Goal: Task Accomplishment & Management: Use online tool/utility

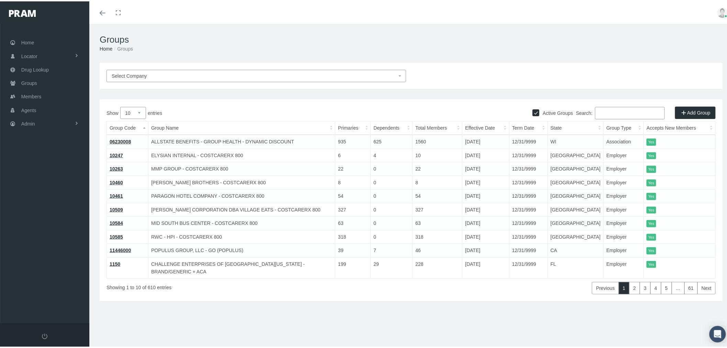
click at [627, 109] on input "Search:" at bounding box center [630, 111] width 70 height 12
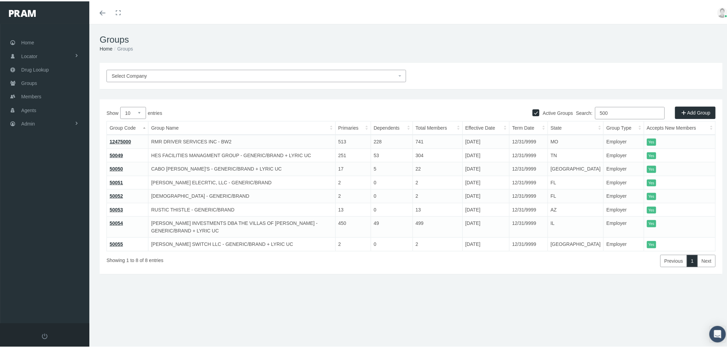
type input "500"
click at [118, 152] on link "50049" at bounding box center [116, 153] width 13 height 5
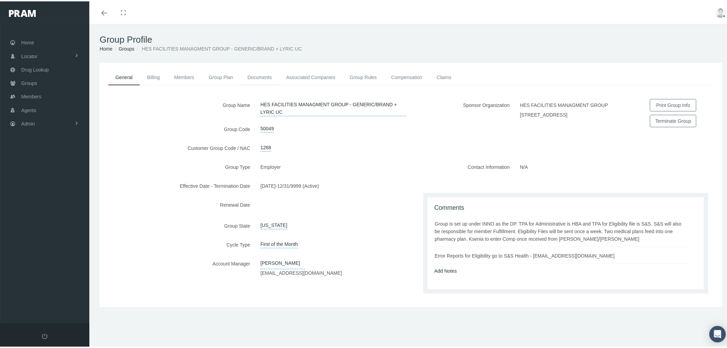
click at [265, 78] on link "Documents" at bounding box center [259, 75] width 39 height 15
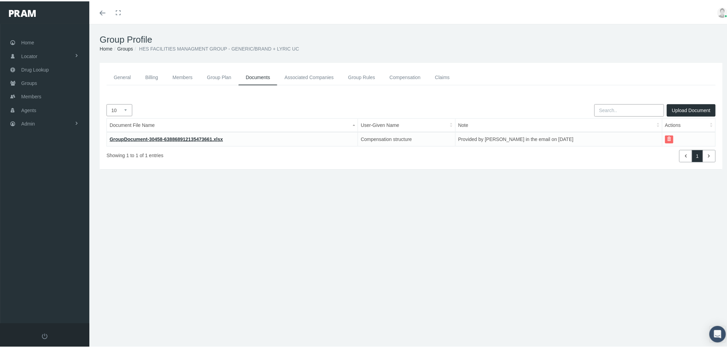
click at [206, 137] on link "GroupDocument-30458-638868912135473661.xlsx" at bounding box center [166, 137] width 113 height 5
click at [128, 45] on link "Groups" at bounding box center [125, 47] width 16 height 5
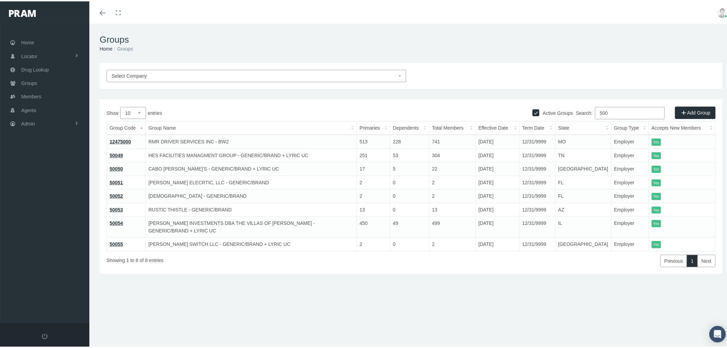
click at [117, 220] on link "50054" at bounding box center [116, 221] width 13 height 5
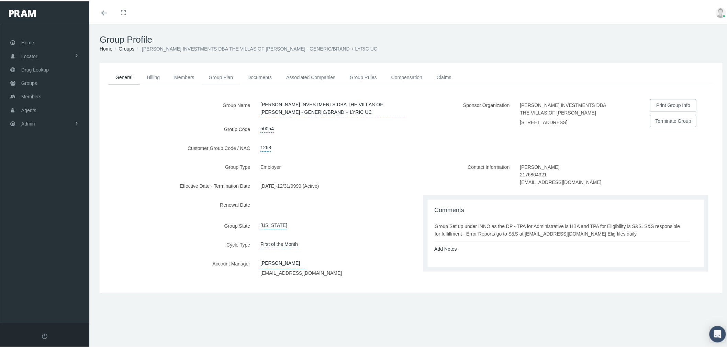
click at [220, 76] on link "Group Plan" at bounding box center [221, 75] width 39 height 15
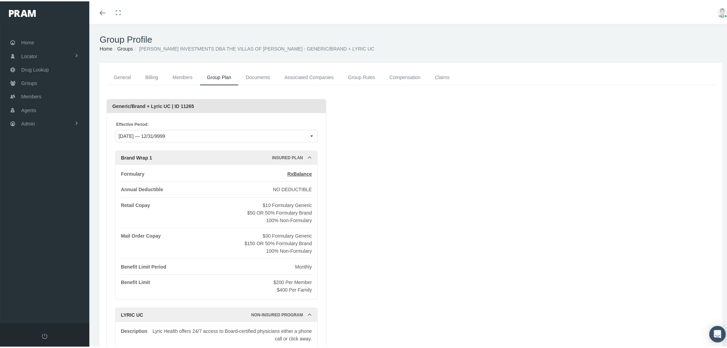
click at [131, 48] on link "Groups" at bounding box center [125, 47] width 16 height 5
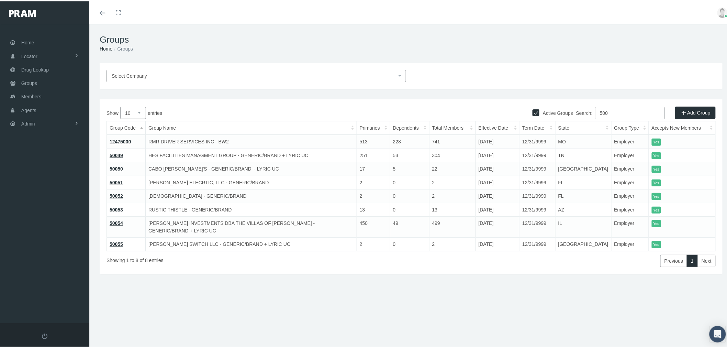
click at [114, 180] on link "50051" at bounding box center [116, 180] width 13 height 5
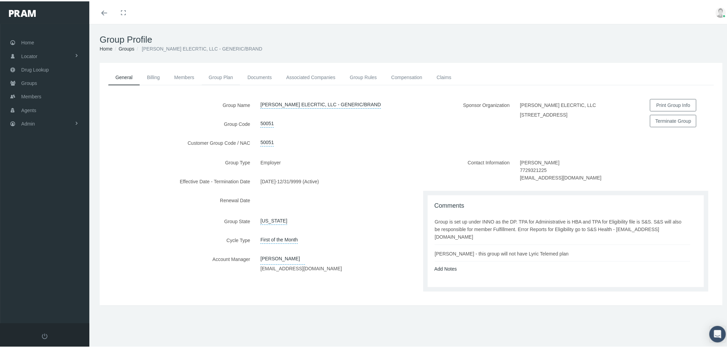
click at [214, 76] on link "Group Plan" at bounding box center [221, 75] width 39 height 15
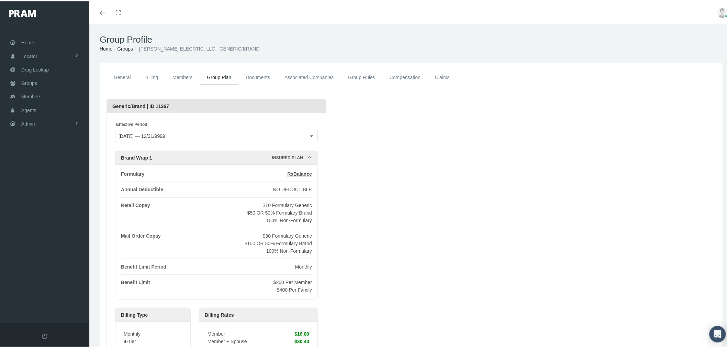
click at [250, 77] on link "Documents" at bounding box center [257, 75] width 39 height 15
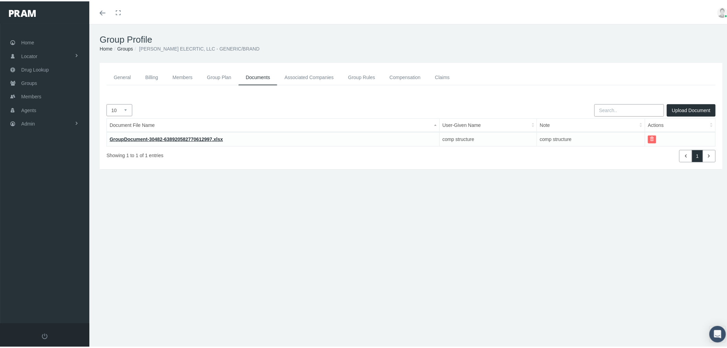
click at [196, 137] on link "GroupDocument-30482-638920582770612997.xlsx" at bounding box center [166, 137] width 113 height 5
click at [126, 47] on link "Groups" at bounding box center [125, 47] width 16 height 5
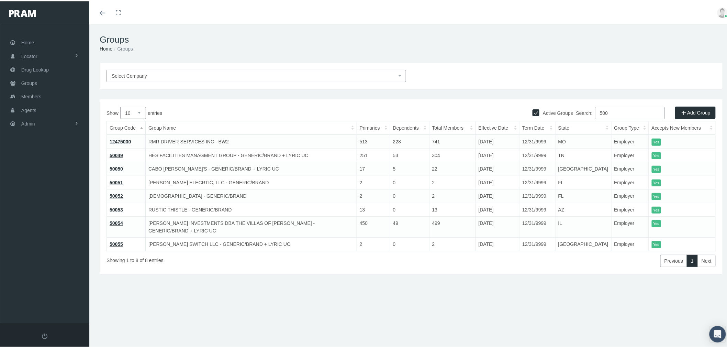
click at [114, 153] on link "50049" at bounding box center [116, 153] width 13 height 5
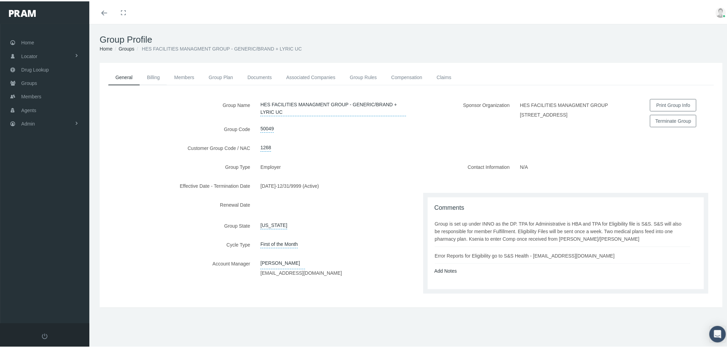
click at [157, 75] on link "Billing" at bounding box center [153, 75] width 27 height 15
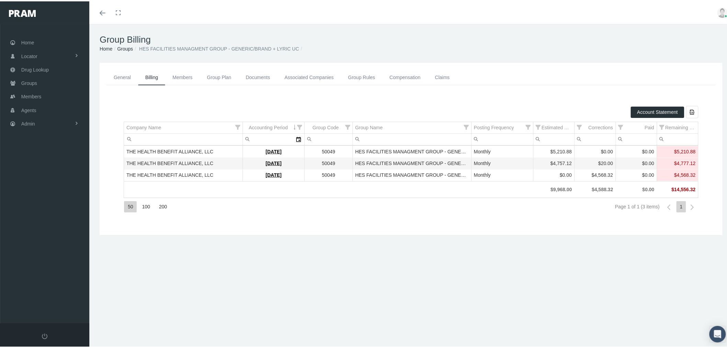
click at [125, 48] on link "Groups" at bounding box center [125, 47] width 16 height 5
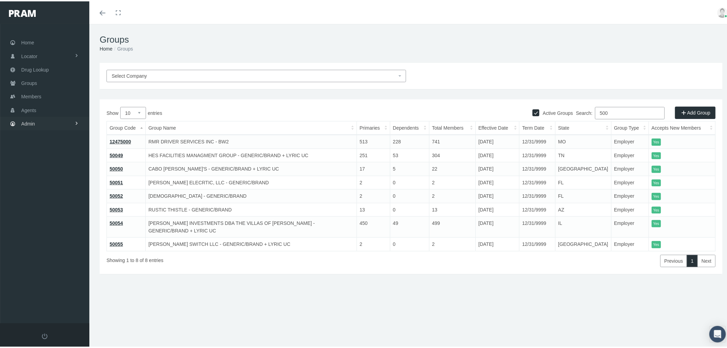
click at [50, 117] on link "Admin" at bounding box center [44, 121] width 89 height 13
click at [64, 284] on link "Settings" at bounding box center [44, 289] width 89 height 12
click at [61, 302] on span "Mail Merge Templates" at bounding box center [50, 308] width 47 height 12
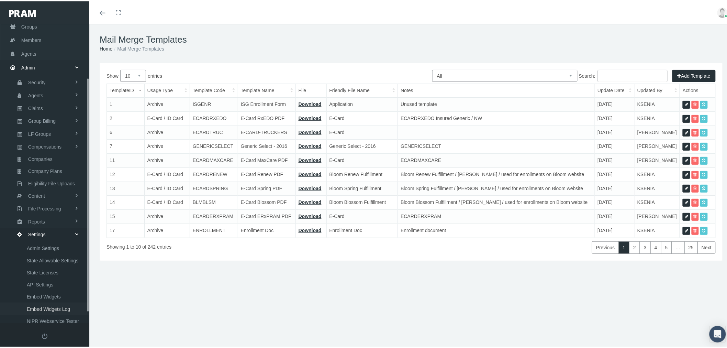
scroll to position [81, 0]
click at [446, 78] on select "All Members Agents Onboarding Prospects Group Policy Related Remittances Formul…" at bounding box center [504, 74] width 145 height 12
select select "8"
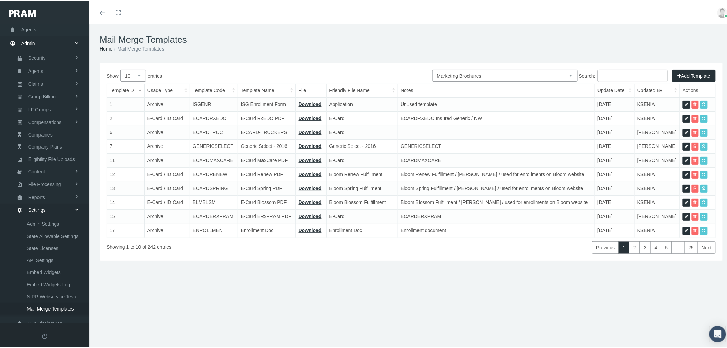
click at [432, 68] on select "All Members Agents Onboarding Prospects Group Policy Related Remittances Formul…" at bounding box center [504, 74] width 145 height 12
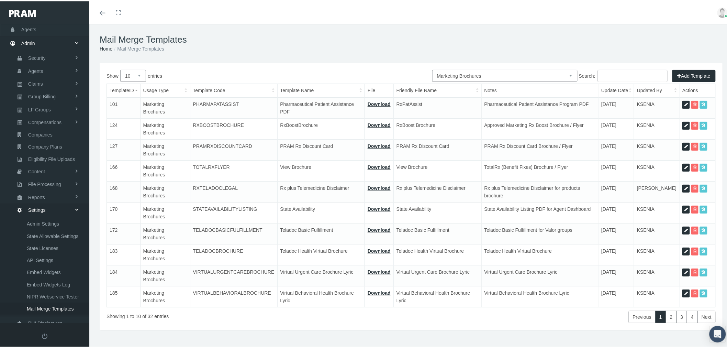
click at [566, 74] on select "All Members Agents Onboarding Prospects Group Policy Related Remittances Formul…" at bounding box center [504, 74] width 145 height 12
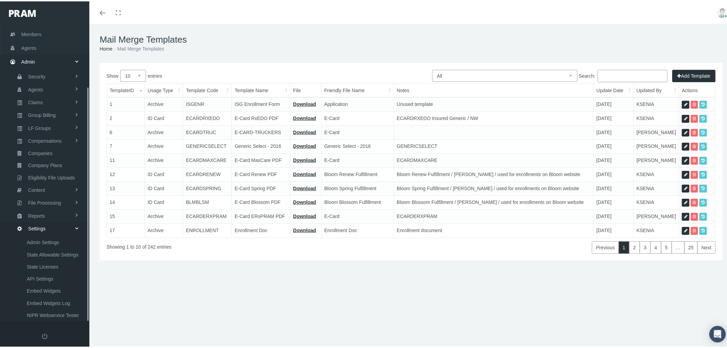
scroll to position [81, 0]
click at [522, 80] on div "Add Template All Members Agents Onboarding Prospects Group Policy Related Remit…" at bounding box center [411, 159] width 623 height 197
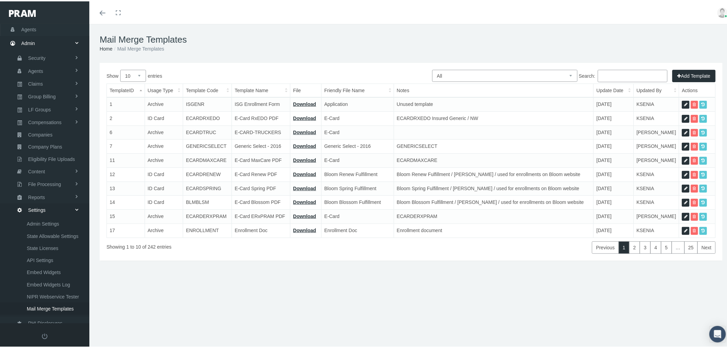
click at [515, 75] on select "All Members Agents Onboarding Prospects Group Policy Related Remittances Formul…" at bounding box center [504, 74] width 145 height 12
select select "3"
click at [432, 68] on select "All Members Agents Onboarding Prospects Group Policy Related Remittances Formul…" at bounding box center [504, 74] width 145 height 12
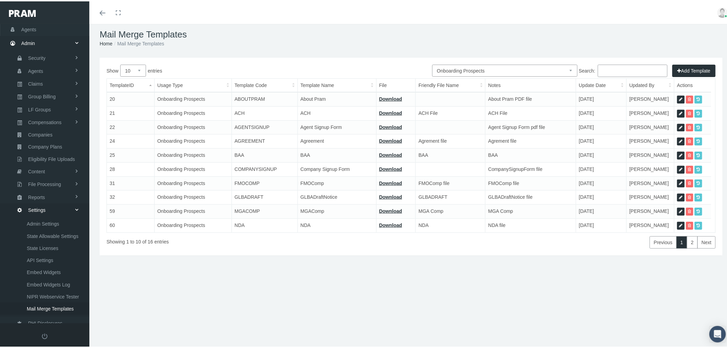
scroll to position [0, 0]
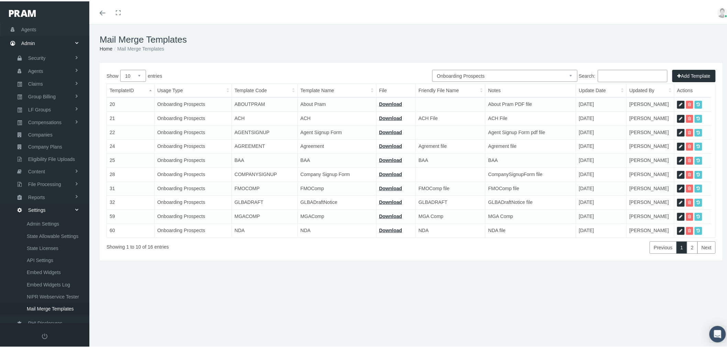
drag, startPoint x: 141, startPoint y: 76, endPoint x: 137, endPoint y: 79, distance: 5.8
click at [141, 76] on select "10 25 50 100" at bounding box center [133, 74] width 26 height 12
select select "100"
click at [120, 68] on select "10 25 50 100" at bounding box center [133, 74] width 26 height 12
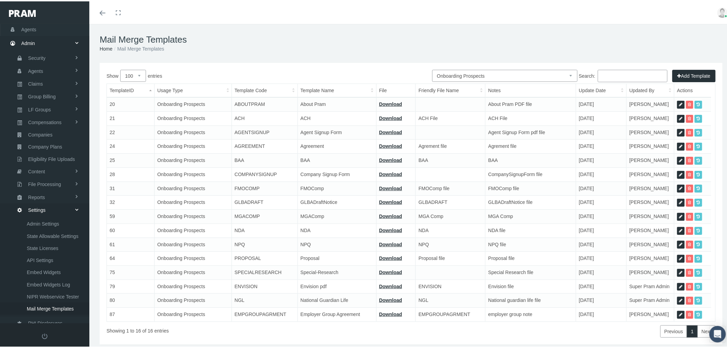
click at [477, 77] on select "All Members Agents Onboarding Prospects Group Policy Related Remittances Formul…" at bounding box center [504, 74] width 145 height 12
select select "2"
click at [432, 68] on select "All Members Agents Onboarding Prospects Group Policy Related Remittances Formul…" at bounding box center [504, 74] width 145 height 12
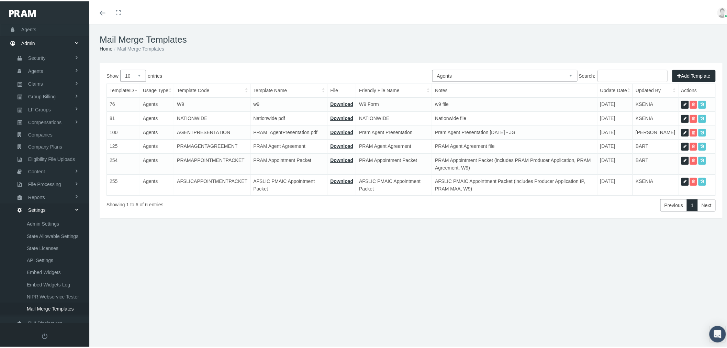
click at [341, 129] on link "Download" at bounding box center [341, 130] width 23 height 5
click at [683, 128] on icon at bounding box center [684, 131] width 3 height 7
select select "2"
type input "AGENTPRESENTATION"
type input "PRAM_AgentPresentation.pdf"
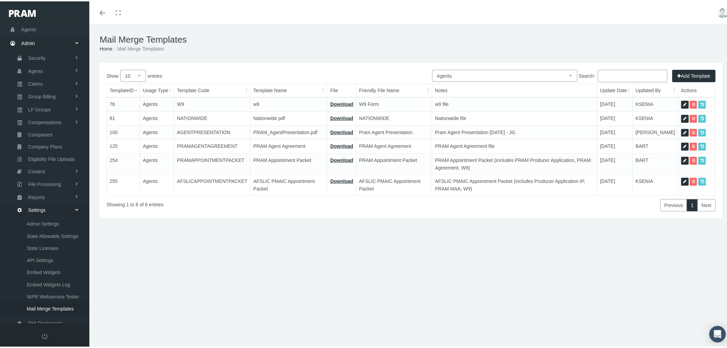
type input "PRAM - AGENT PRESENTATION 4.3.20.pdf"
type input "Pram Agent Presentation"
type textarea "Pram Agent Presentation 4/6/2020 - JG"
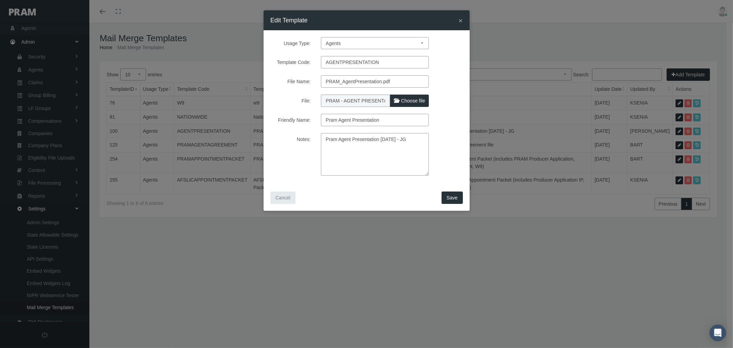
click at [413, 45] on select "Members Agents Onboarding Prospects Group Policy Related Remittances Formularie…" at bounding box center [375, 43] width 108 height 12
click at [321, 37] on select "Members Agents Onboarding Prospects Group Policy Related Remittances Formularie…" at bounding box center [375, 43] width 108 height 12
click at [452, 199] on span "Save" at bounding box center [452, 197] width 11 height 5
select select "1"
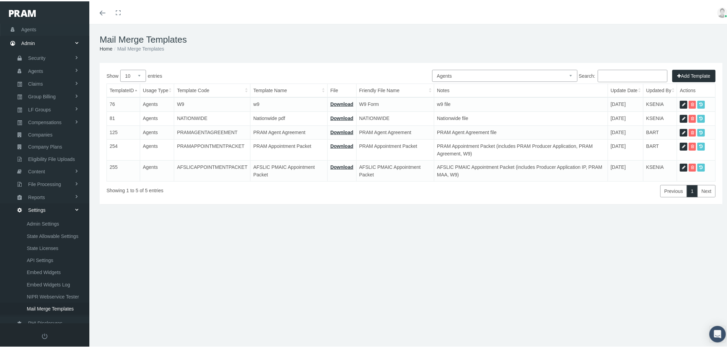
click at [555, 71] on select "All Members Agents Onboarding Prospects Group Policy Related Remittances Formul…" at bounding box center [504, 74] width 145 height 12
click at [432, 68] on select "All Members Agents Onboarding Prospects Group Policy Related Remittances Formul…" at bounding box center [504, 74] width 145 height 12
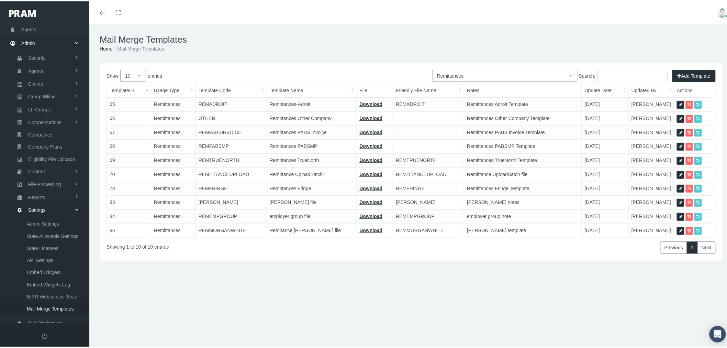
click at [508, 77] on select "All Members Agents Onboarding Prospects Group Policy Related Remittances Formul…" at bounding box center [504, 74] width 145 height 12
click at [432, 68] on select "All Members Agents Onboarding Prospects Group Policy Related Remittances Formul…" at bounding box center [504, 74] width 145 height 12
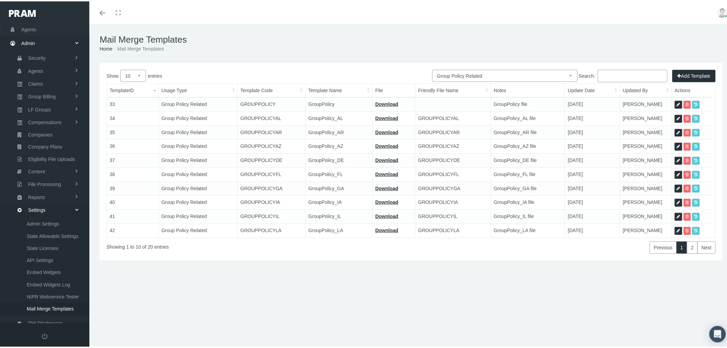
click at [496, 76] on select "All Members Agents Onboarding Prospects Group Policy Related Remittances Formul…" at bounding box center [504, 74] width 145 height 12
click at [432, 68] on select "All Members Agents Onboarding Prospects Group Policy Related Remittances Formul…" at bounding box center [504, 74] width 145 height 12
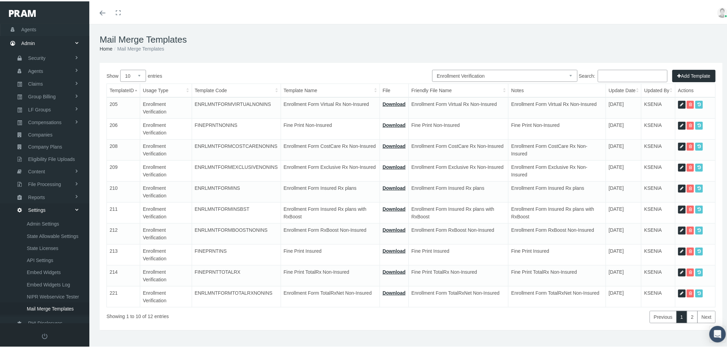
click at [496, 74] on select "All Members Agents Onboarding Prospects Group Policy Related Remittances Formul…" at bounding box center [504, 74] width 145 height 12
select select "8"
click at [432, 68] on select "All Members Agents Onboarding Prospects Group Policy Related Remittances Formul…" at bounding box center [504, 74] width 145 height 12
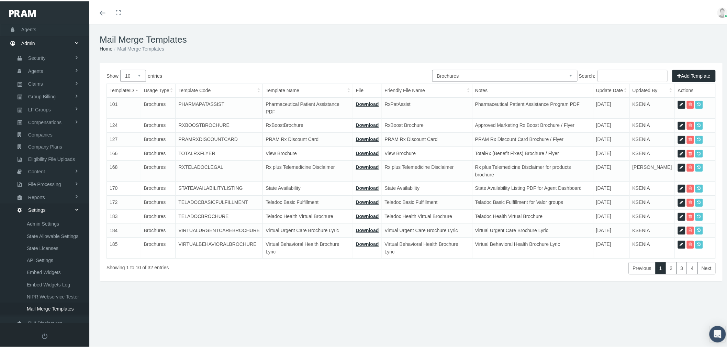
click at [136, 79] on select "10 25 50 100" at bounding box center [133, 74] width 26 height 12
select select "50"
click at [120, 68] on select "10 25 50 100" at bounding box center [133, 74] width 26 height 12
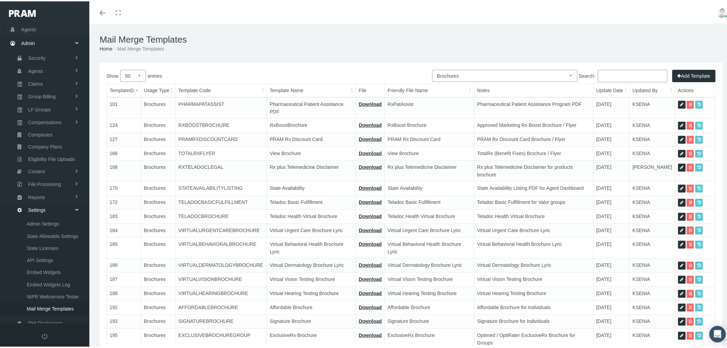
click at [622, 76] on input "Search:" at bounding box center [633, 74] width 70 height 12
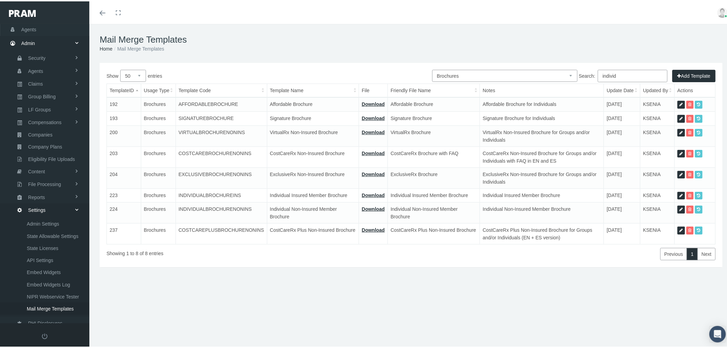
type input "individ"
click at [679, 192] on icon at bounding box center [680, 194] width 3 height 7
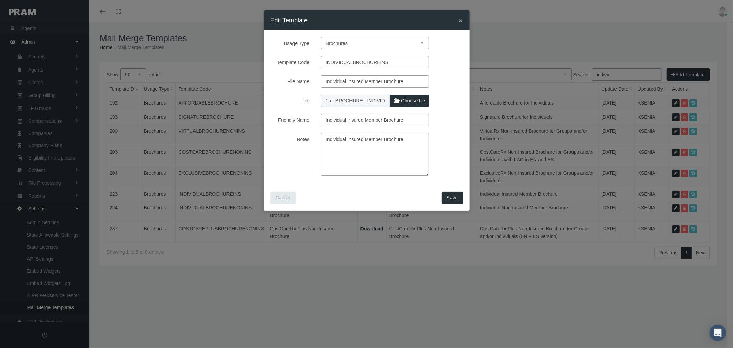
click at [409, 99] on span "Choose file" at bounding box center [413, 100] width 24 height 5
click at [409, 99] on input "File:" at bounding box center [366, 99] width 91 height 10
type input "C:\fakepath\1a - BROCHURE - INDIVIDUAL INSURED MEMBER 9.11.25.pdf"
type input "1a - BROCHURE - INDIVIDUAL INSURED MEMBER 9.11.25.pdf"
click at [450, 196] on span "Save" at bounding box center [452, 197] width 11 height 5
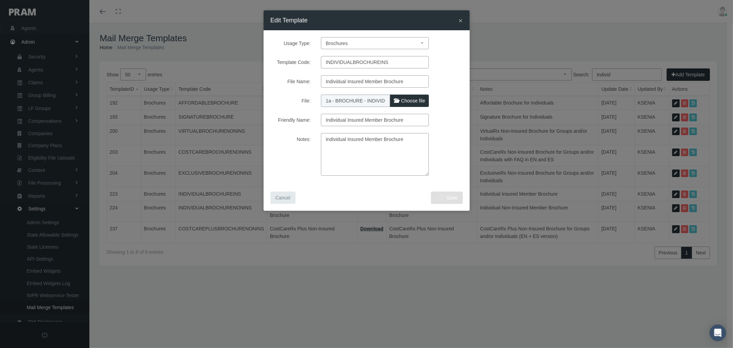
select select "1"
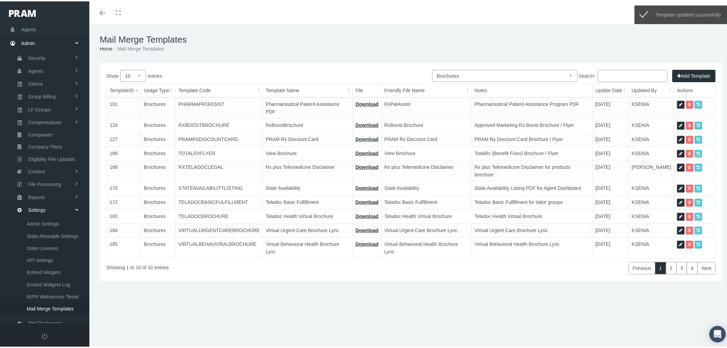
click at [614, 74] on input "Search:" at bounding box center [633, 74] width 70 height 12
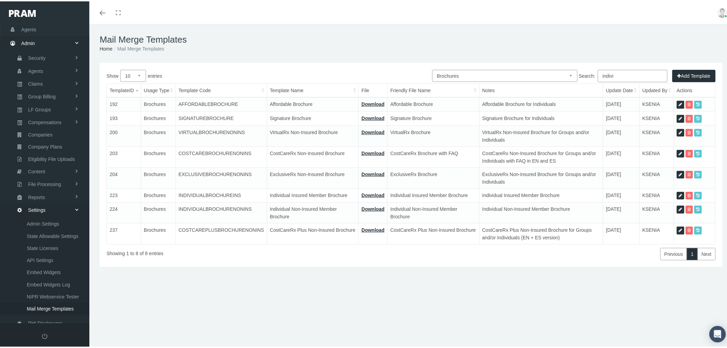
type input "indivi"
click at [679, 205] on icon at bounding box center [680, 208] width 3 height 7
select select "8"
type input "INDIVIDUALBROCHURENONINS"
type input "Individual Non-Insured Member Brochure"
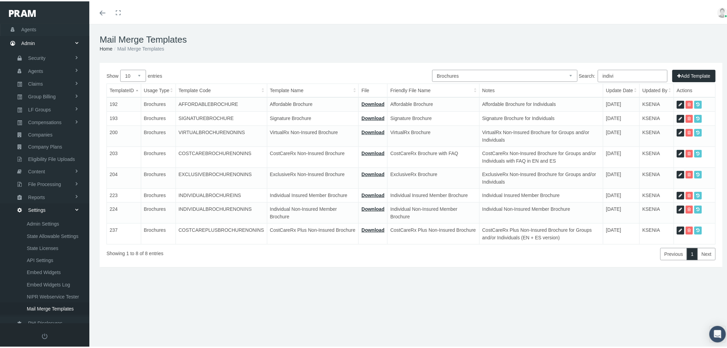
type input "1b - BROCHURE - INDIVIDUAL NON-INSURED MEMBER 9.2.25.pdf"
type input "Individual Non-Insured Member Brochure"
type textarea "Individual Non-Insured Member Brochure"
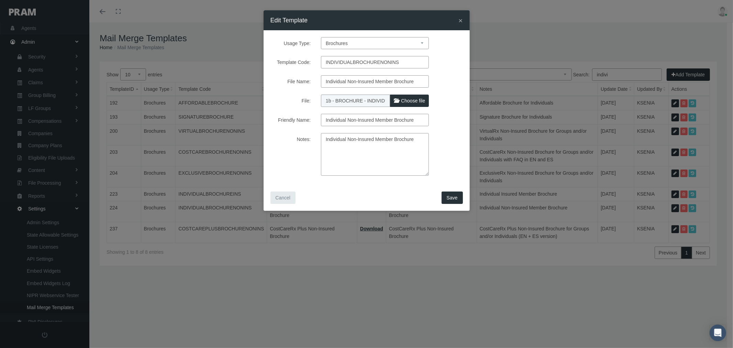
click at [416, 102] on span "Choose file" at bounding box center [413, 100] width 24 height 5
click at [412, 102] on input "File:" at bounding box center [366, 99] width 91 height 10
type input "C:\fakepath\1b - BROCHURE - INDIVIDUAL NON-INSURED MEMBER 9.11.25.pdf"
type input "1b - BROCHURE - INDIVIDUAL NON-INSURED MEMBER 9.11.25.pdf"
click at [451, 198] on span "Save" at bounding box center [452, 197] width 11 height 5
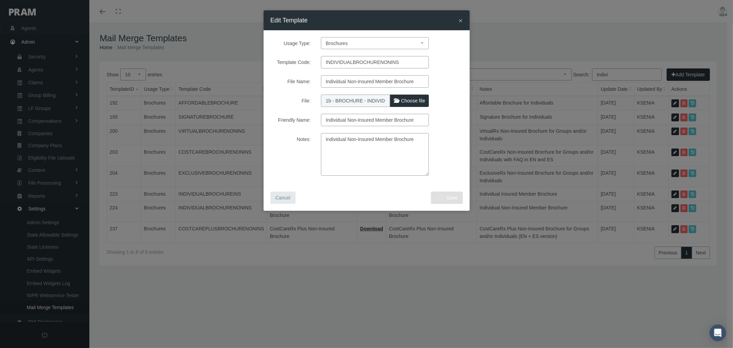
select select "1"
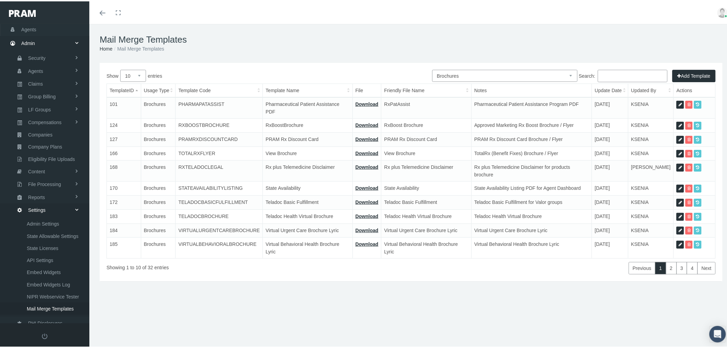
click at [615, 75] on input "Search:" at bounding box center [633, 74] width 70 height 12
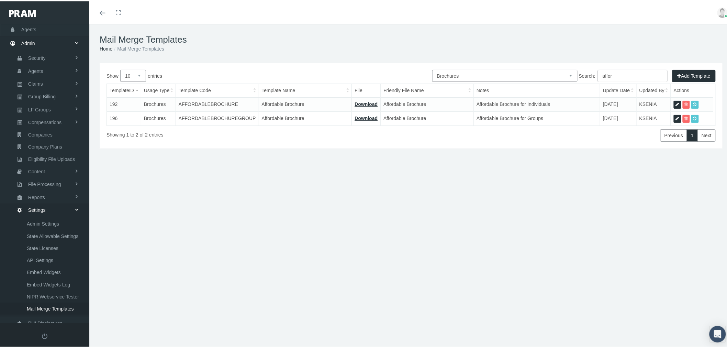
type input "affor"
click at [676, 101] on icon at bounding box center [677, 103] width 3 height 7
select select "8"
type input "AFFORDABLEBROCHURE"
type input "Affordable Brochure"
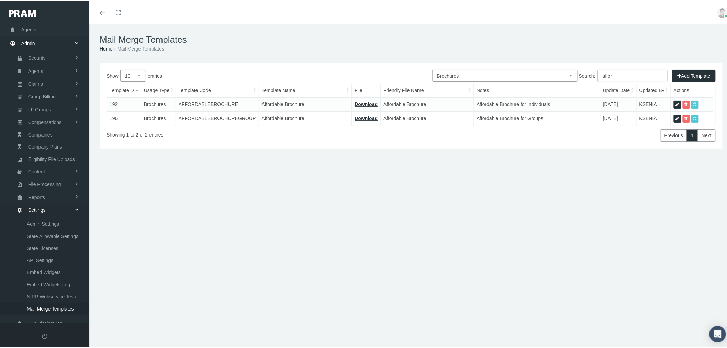
type input "5 - BROCHURE - AFFORDABLE INDIVDUAL 9.5.25.pdf"
type input "Affordable Brochure"
type textarea "Affordable Brochure for Individuals"
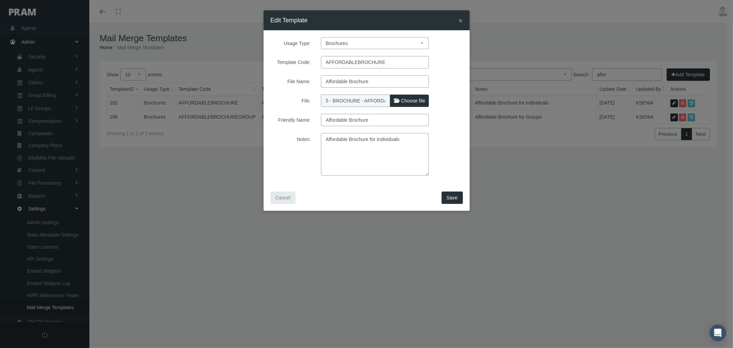
click at [417, 102] on span "Choose file" at bounding box center [413, 100] width 24 height 5
click at [412, 102] on input "File:" at bounding box center [366, 99] width 91 height 10
type input "C:\fakepath\5 - BROCHURE - AFFORDABLE INDIVDUAL 9.11.25.pdf"
type input "5 - BROCHURE - AFFORDABLE INDIVDUAL 9.11.25.pdf"
click at [451, 195] on span "Save" at bounding box center [452, 197] width 11 height 5
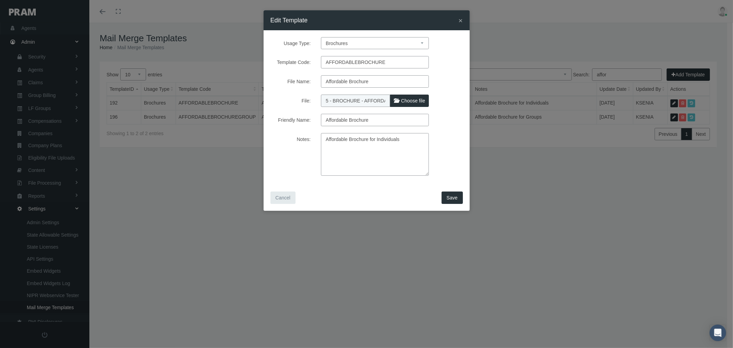
select select "1"
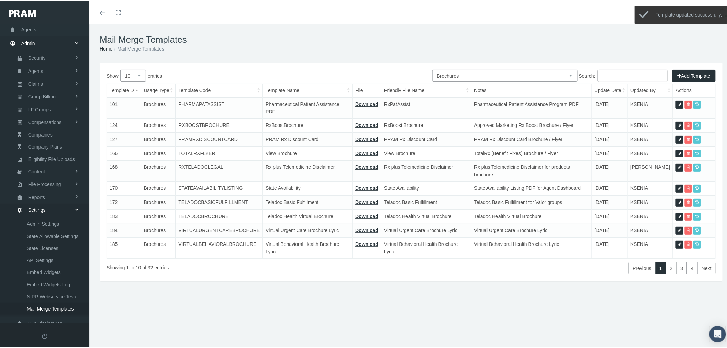
click at [614, 77] on input "Search:" at bounding box center [633, 74] width 70 height 12
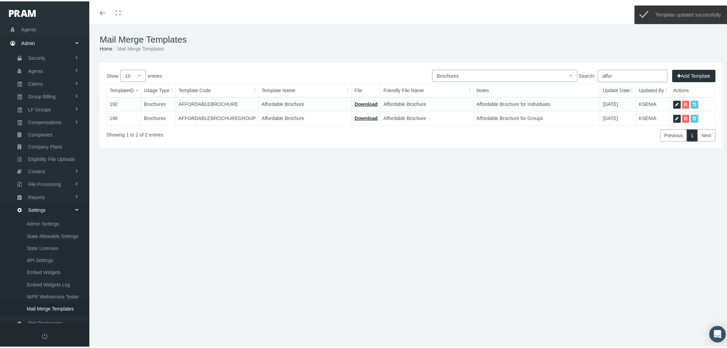
type input "affor"
click at [675, 116] on icon at bounding box center [676, 117] width 3 height 7
select select "8"
type input "AFFORDABLEBROCHUREGROUP"
type input "Affordable Brochure"
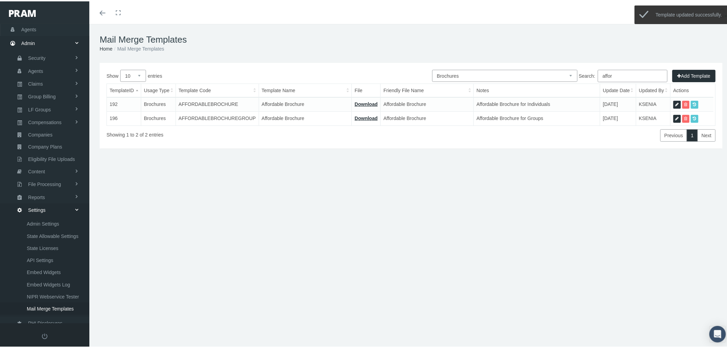
type input "10 - BROCHURE - AFFORDABLE GROUP 7.10.24.pdf"
type input "Affordable Brochure"
type textarea "Affordable Brochure for Groups"
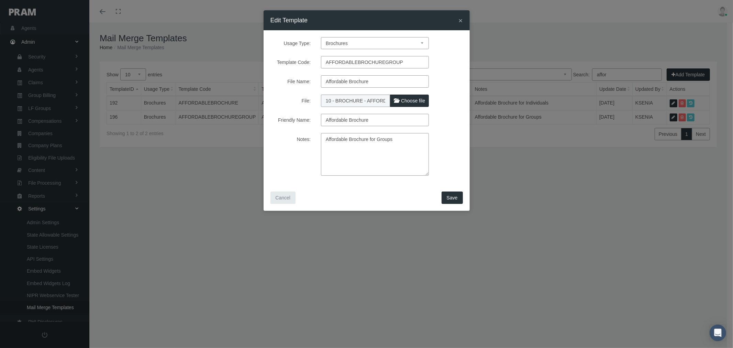
click at [418, 98] on span "Choose file" at bounding box center [413, 100] width 24 height 5
click at [412, 98] on input "File:" at bounding box center [366, 99] width 91 height 10
type input "C:\fakepath\10 - BROCHURE - AFFORDABLE GROUP 9.11.25.pdf"
type input "10 - BROCHURE - AFFORDABLE GROUP 9.11.25.pdf"
click at [456, 201] on button "Save" at bounding box center [451, 197] width 21 height 12
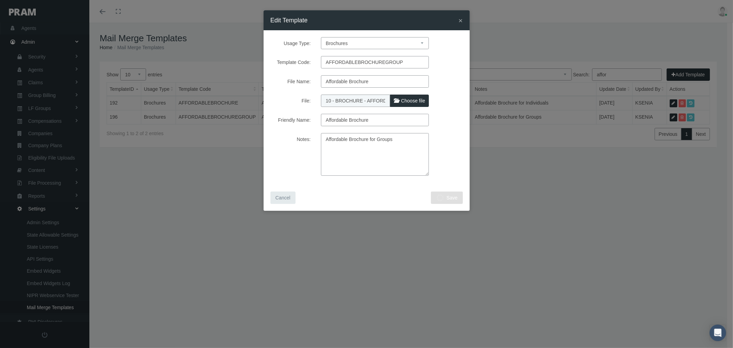
select select "1"
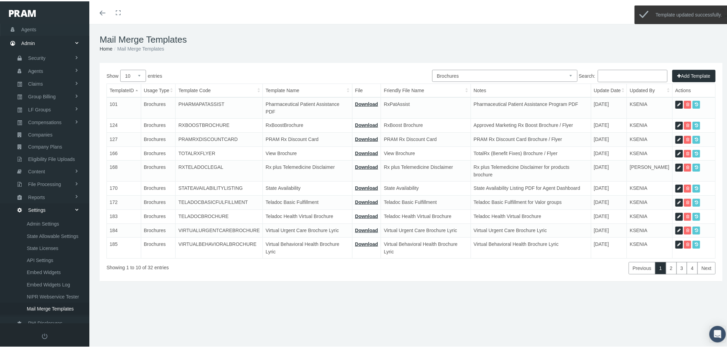
click at [618, 75] on input "Search:" at bounding box center [633, 74] width 70 height 12
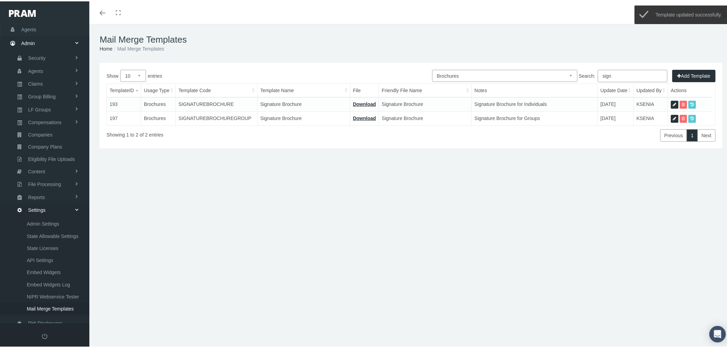
type input "sign"
click at [673, 102] on icon at bounding box center [674, 103] width 3 height 7
select select "8"
type input "SIGNATUREBROCHURE"
type input "Signature Brochure"
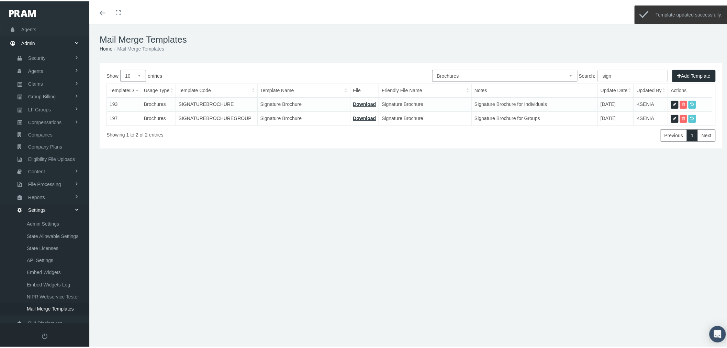
type input "6 - BROCHURE - SIGNATURE INDIVIDUAL 7.10.24.pdf"
type input "Signature Brochure"
type textarea "Signature Brochure for Individuals"
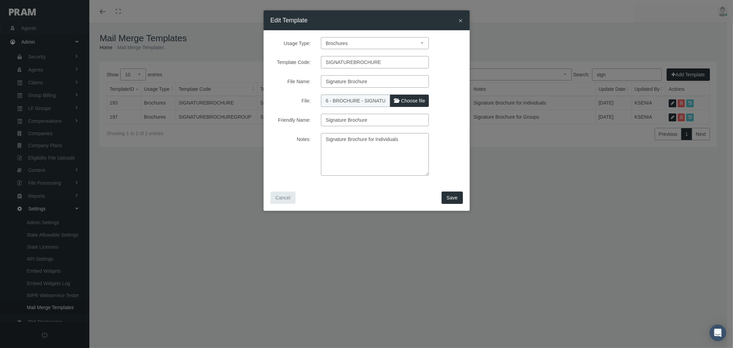
click at [416, 98] on span "Choose file" at bounding box center [413, 100] width 24 height 5
click at [412, 98] on input "File:" at bounding box center [366, 99] width 91 height 10
type input "C:\fakepath\6 - BROCHURE - SIGNATURE INDIVDUAL 9.11.25.pdf"
type input "6 - BROCHURE - SIGNATURE INDIVDUAL 9.11.25.pdf"
click at [447, 195] on button "Save" at bounding box center [451, 197] width 21 height 12
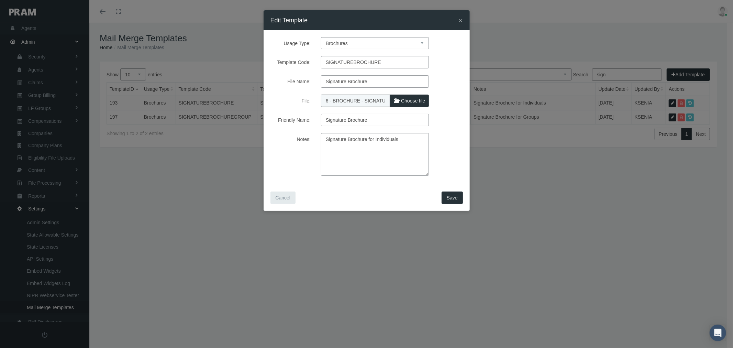
select select "1"
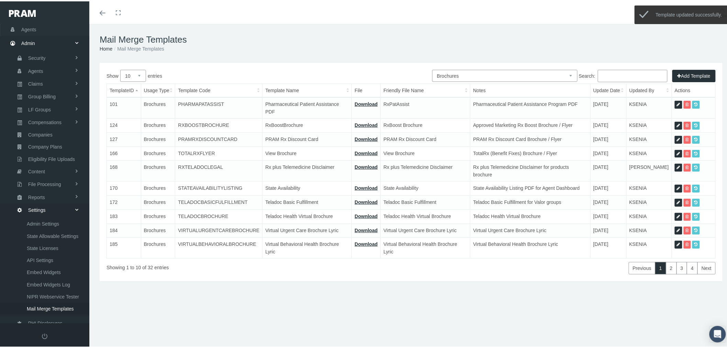
click at [618, 76] on input "Search:" at bounding box center [633, 74] width 70 height 12
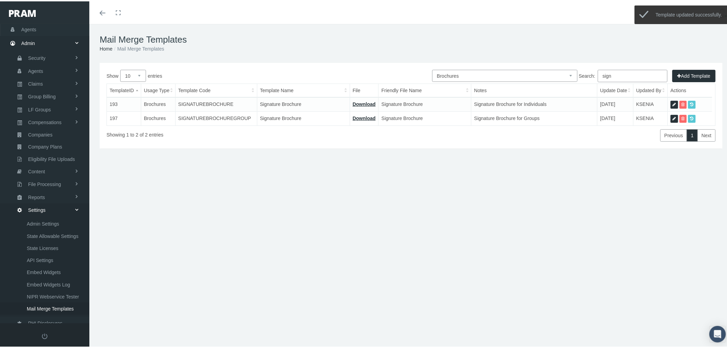
type input "sign"
click at [673, 116] on icon at bounding box center [674, 117] width 3 height 7
select select "8"
type input "SIGNATUREBROCHUREGROUP"
type input "Signature Brochure"
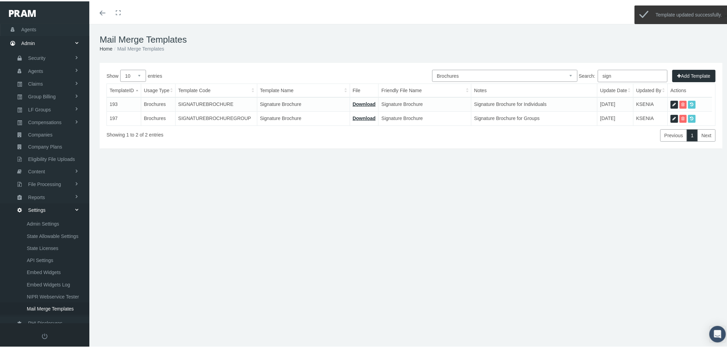
type input "11 - BROCHURE - SIGNATURE GROUP 7.10.24.pdf"
type input "Signature Brochure"
type textarea "Signature Brochure for Groups"
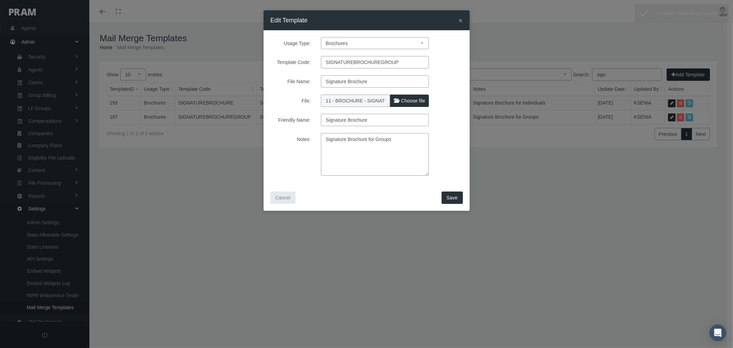
click at [405, 101] on span "Choose file" at bounding box center [413, 100] width 24 height 5
click at [405, 101] on input "File:" at bounding box center [366, 99] width 91 height 10
type input "C:\fakepath\11 - BROCHURE - SIGNATURE GROUP 9.11.25.pdf"
type input "11 - BROCHURE - SIGNATURE GROUP 9.11.25.pdf"
click at [453, 198] on span "Save" at bounding box center [452, 197] width 11 height 5
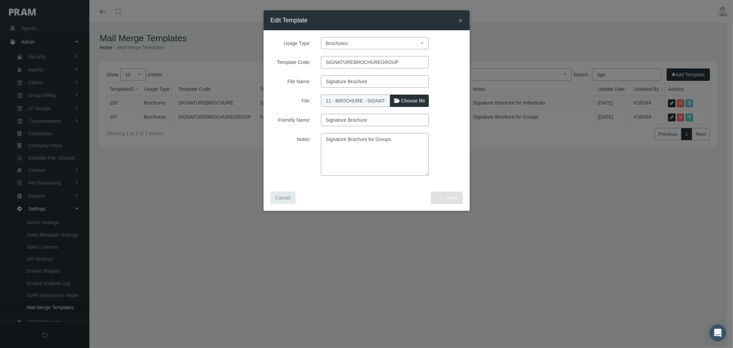
select select "1"
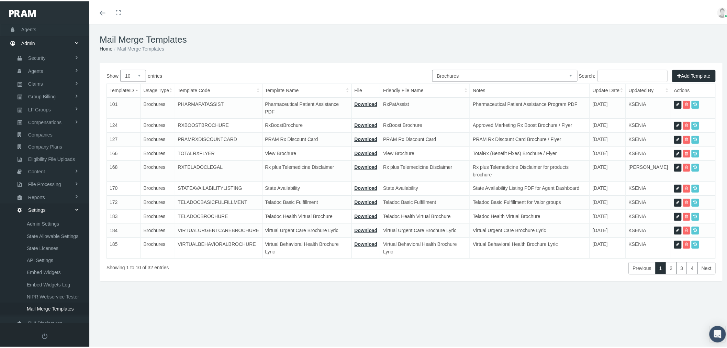
click at [628, 75] on input "Search:" at bounding box center [633, 74] width 70 height 12
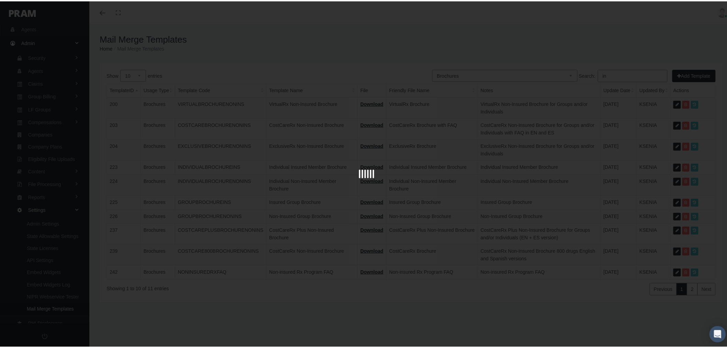
type input "i"
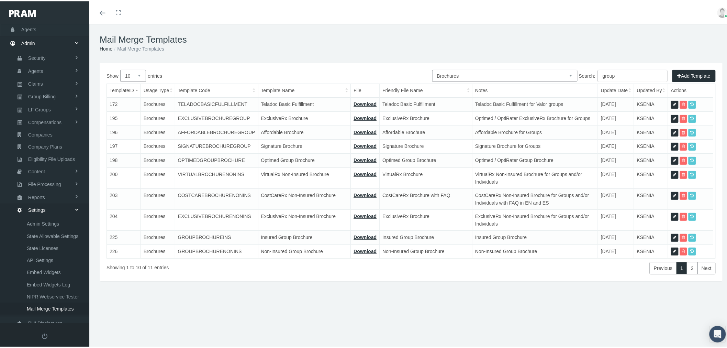
type input "group"
click at [673, 236] on icon at bounding box center [674, 236] width 3 height 7
select select "8"
type input "GROUPBROCHUREINS"
type input "Insured Group Brochure"
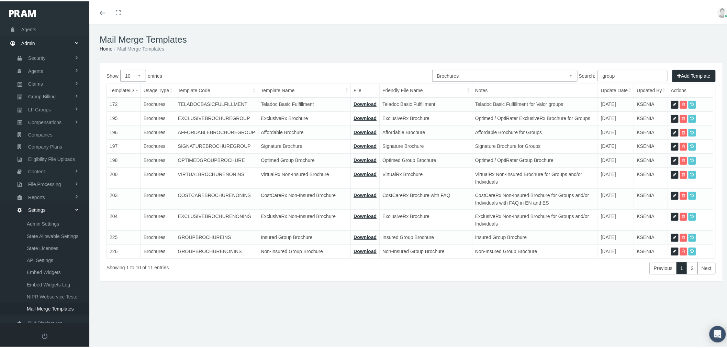
type input "8a - BROCHURE - INSURED GROUP 7.10.24.pdf"
type input "Insured Group Brochure"
type textarea "Insured Group Brochure"
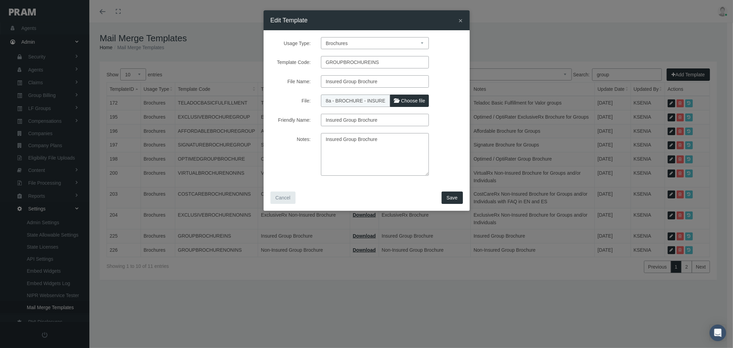
click at [399, 101] on label "Choose file" at bounding box center [409, 100] width 39 height 12
click at [399, 101] on input "File:" at bounding box center [366, 99] width 91 height 10
type input "C:\fakepath\8a - BROCHURE - INSURED GROUP 9.11.25.pdf"
type input "8a - BROCHURE - INSURED GROUP 9.11.25.pdf"
click at [452, 198] on span "Save" at bounding box center [452, 197] width 11 height 5
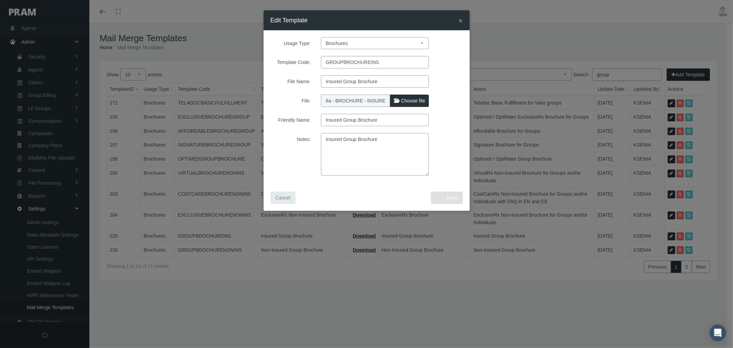
select select "1"
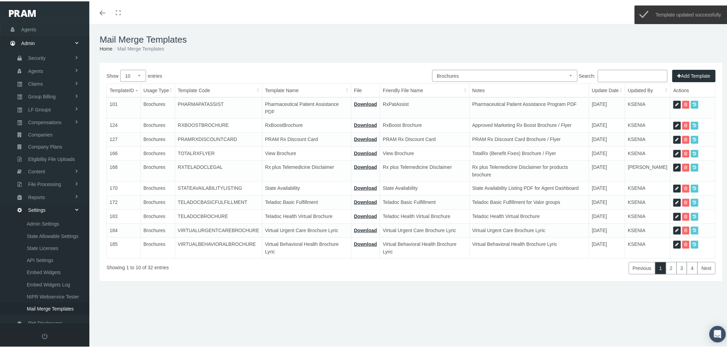
click at [618, 74] on input "Search:" at bounding box center [633, 74] width 70 height 12
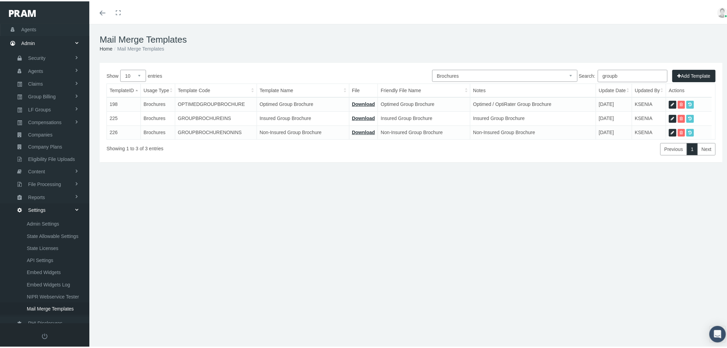
type input "groupb"
click at [671, 130] on icon at bounding box center [672, 131] width 3 height 7
select select "8"
type input "GROUPBROCHURENONINS"
type input "Non-Insured Group Brochure"
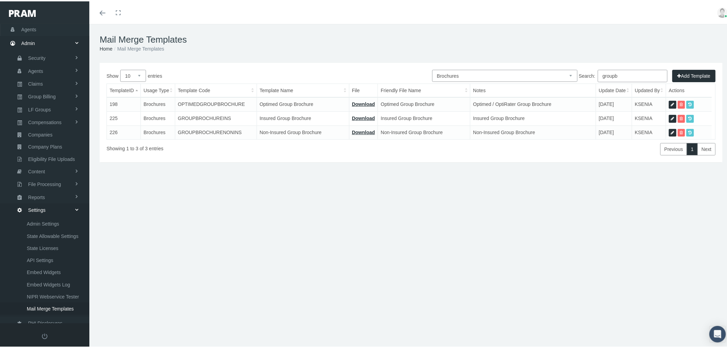
type input "8b - BROCHURE - NON-INSURED GROUP 7.10.24.pdf"
type input "Non-Insured Group Brochure"
type textarea "Non-Insured Group Brochure"
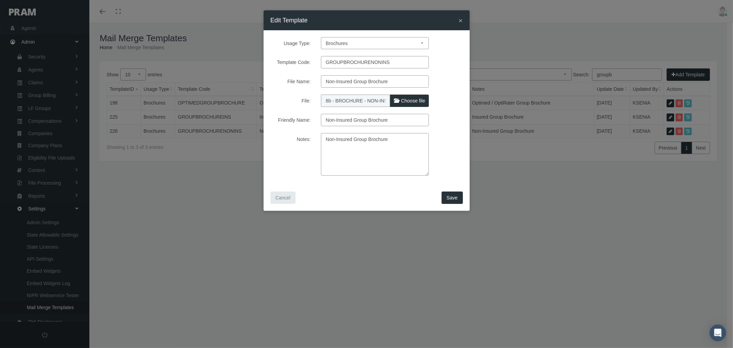
click at [413, 100] on span "Choose file" at bounding box center [413, 100] width 24 height 5
click at [412, 100] on input "File:" at bounding box center [366, 99] width 91 height 10
type input "C:\fakepath\8b - BROCHURE - NON-INSURED GROUP 9.11.25.pdf"
type input "8b - BROCHURE - NON-INSURED GROUP 9.11.25.pdf"
click at [454, 197] on span "Save" at bounding box center [452, 197] width 11 height 5
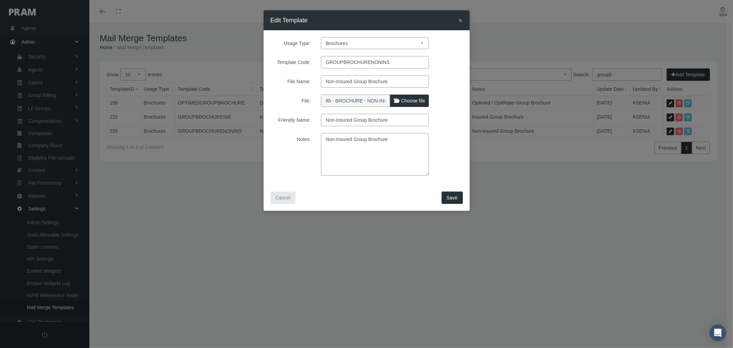
select select "1"
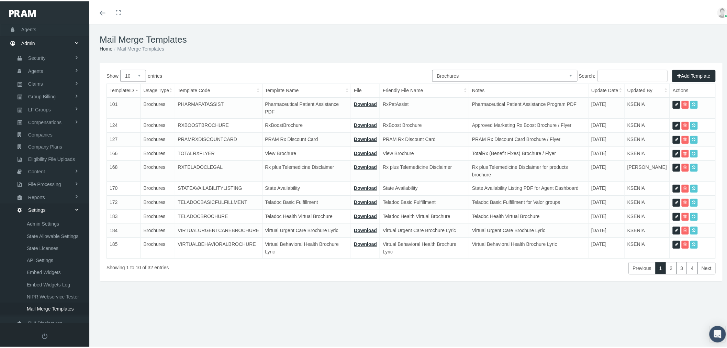
drag, startPoint x: 135, startPoint y: 71, endPoint x: 135, endPoint y: 75, distance: 3.8
click at [135, 71] on select "10 25 50 100" at bounding box center [133, 74] width 26 height 12
select select "50"
click at [120, 68] on select "10 25 50 100" at bounding box center [133, 74] width 26 height 12
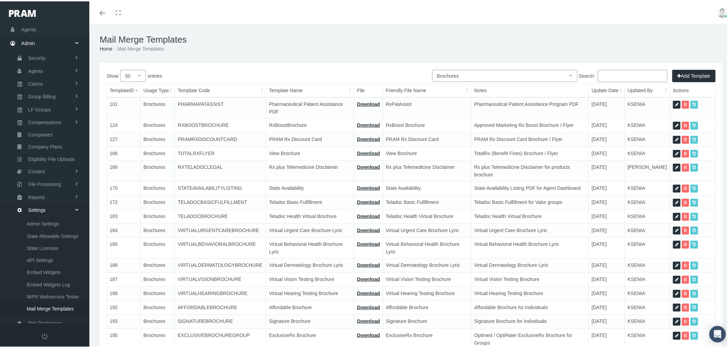
click at [612, 90] on th "Update Date" at bounding box center [607, 88] width 36 height 13
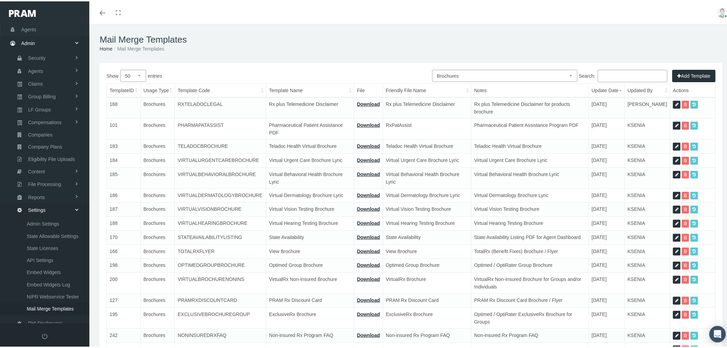
click at [612, 90] on th "Update Date" at bounding box center [607, 88] width 36 height 13
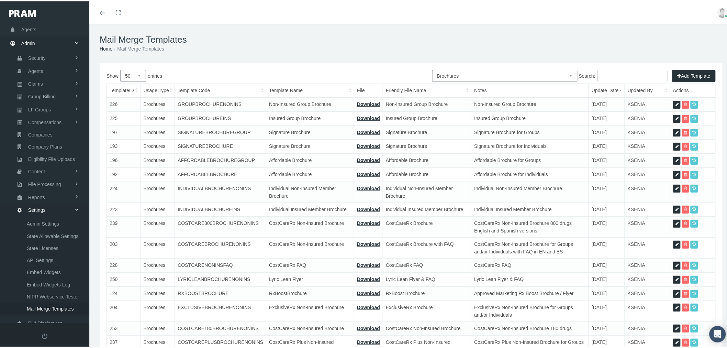
click at [616, 73] on input "Search:" at bounding box center [633, 74] width 70 height 12
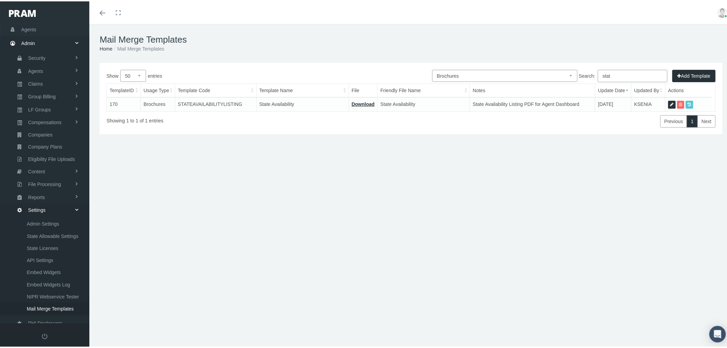
type input "stat"
click at [670, 101] on icon at bounding box center [671, 103] width 3 height 7
select select "8"
type input "STATEAVAILABILITYLISTING"
type input "State Availability"
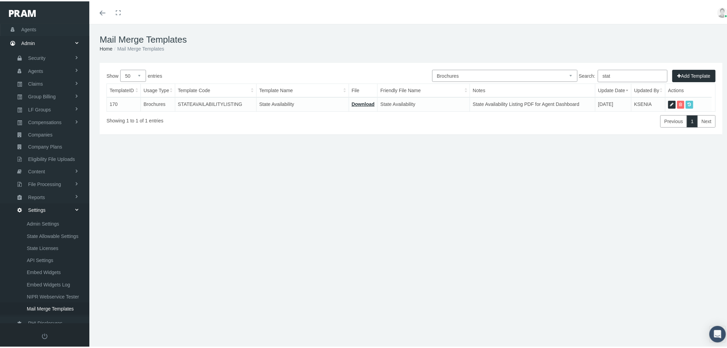
type input "STATE AVAILABILITY - All Carriers_Generic_SM-20-6_01.26.22.pdf"
type input "State Availability"
type textarea "State Availability Listing PDF for Agent Dashboard"
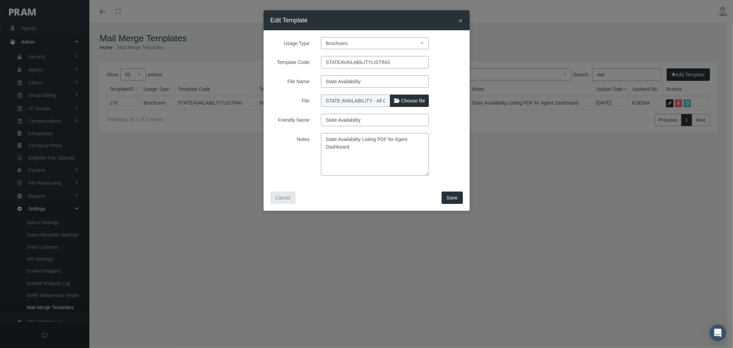
click at [413, 99] on span "Choose file" at bounding box center [413, 100] width 24 height 5
click at [412, 99] on input "File:" at bounding box center [366, 99] width 91 height 10
type input "C:\fakepath\State Availability - AFSLIC Group w ET and ACA_SM-20-126.pdf"
type input "State Availability - AFSLIC Group w ET and ACA_SM-20-126.pdf"
click at [452, 196] on span "Save" at bounding box center [452, 197] width 11 height 5
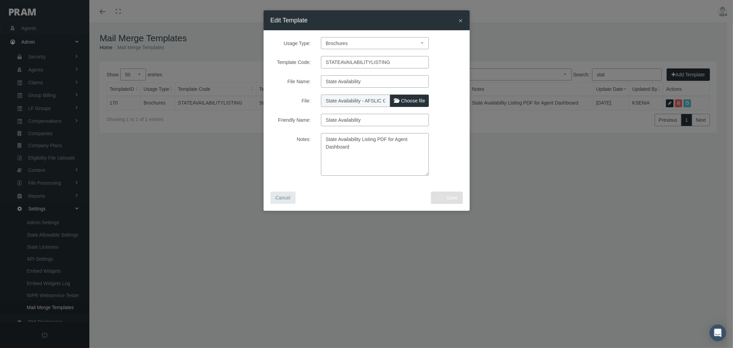
select select "1"
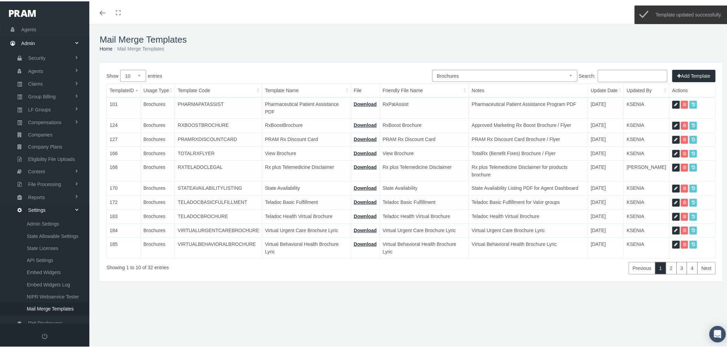
click at [609, 91] on th "Update Date" at bounding box center [606, 88] width 36 height 13
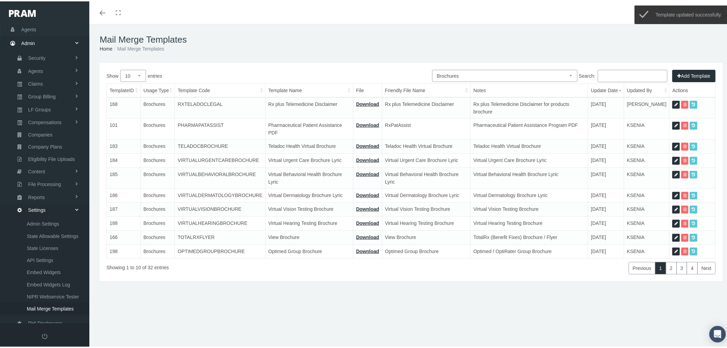
click at [141, 75] on select "10 25 50 100" at bounding box center [133, 74] width 26 height 12
select select "50"
click at [120, 68] on select "10 25 50 100" at bounding box center [133, 74] width 26 height 12
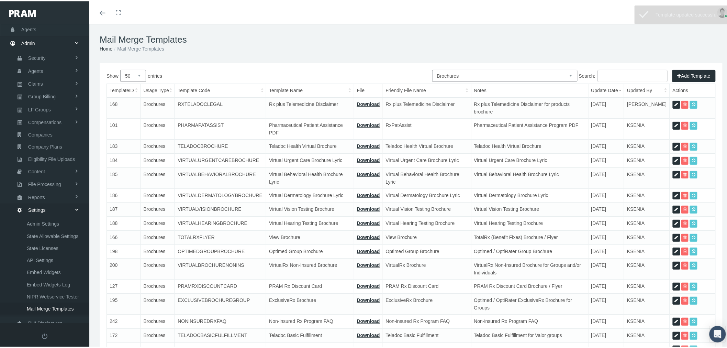
click at [615, 91] on th "Update Date" at bounding box center [606, 88] width 36 height 13
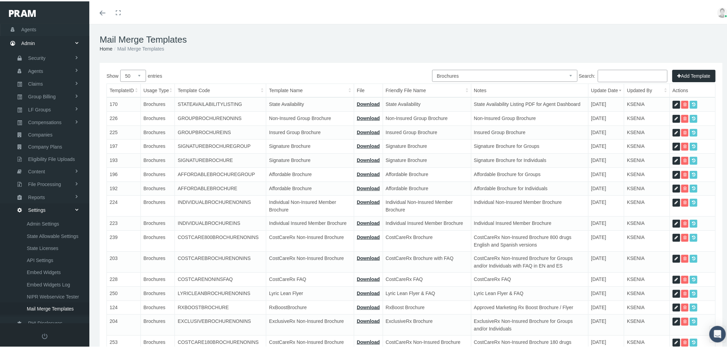
click at [628, 73] on input "Search:" at bounding box center [633, 74] width 70 height 12
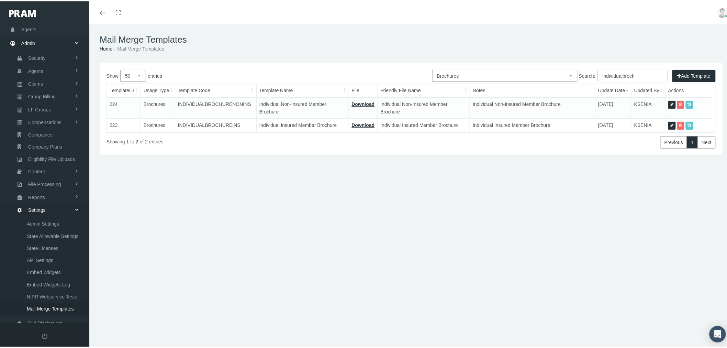
type input "individualbroch"
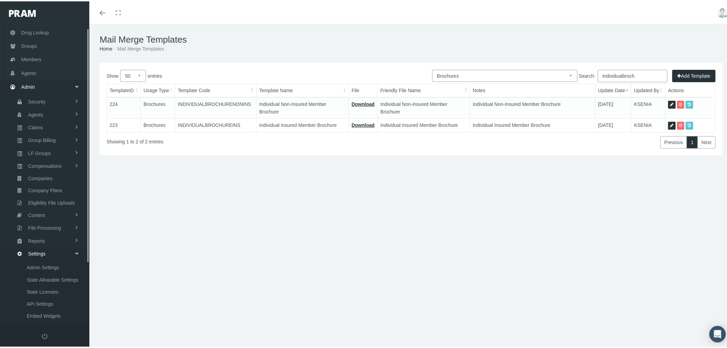
scroll to position [4, 0]
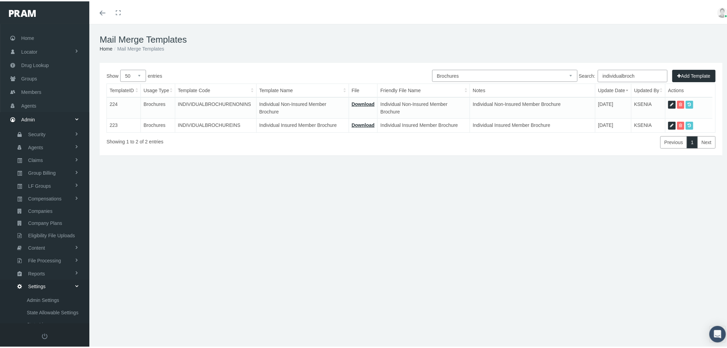
drag, startPoint x: 101, startPoint y: 0, endPoint x: 33, endPoint y: 105, distance: 125.5
click at [36, 104] on link "Agents" at bounding box center [44, 103] width 89 height 13
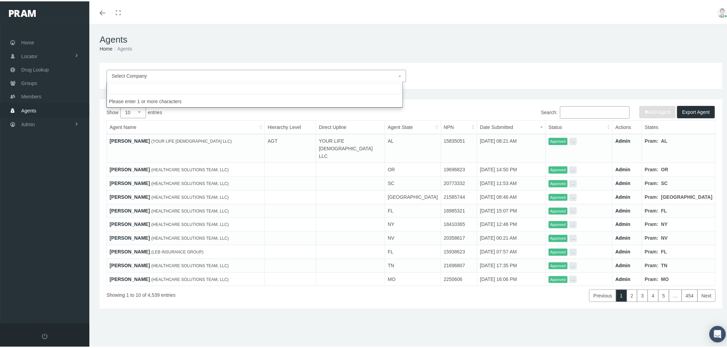
click at [350, 77] on span "Select Company" at bounding box center [254, 75] width 285 height 8
type input "leb in"
drag, startPoint x: 314, startPoint y: 99, endPoint x: 353, endPoint y: 106, distance: 39.5
select select "4760"
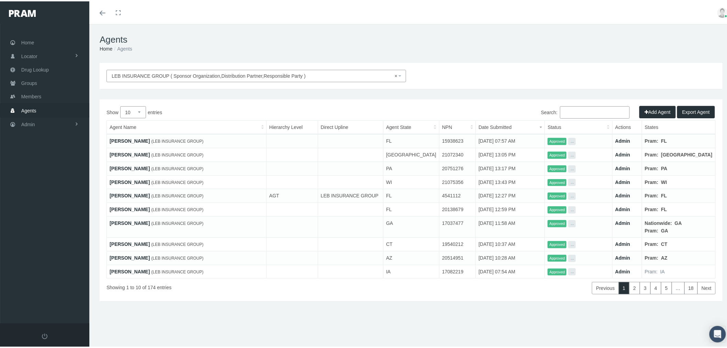
click at [605, 112] on input "Search:" at bounding box center [595, 111] width 70 height 12
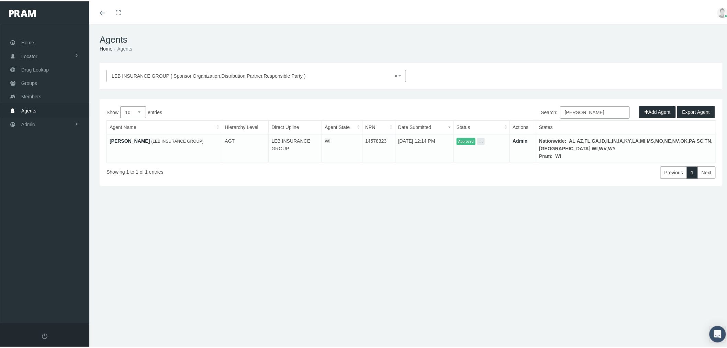
type input "[PERSON_NAME]"
click at [528, 139] on link "Admin" at bounding box center [520, 139] width 15 height 5
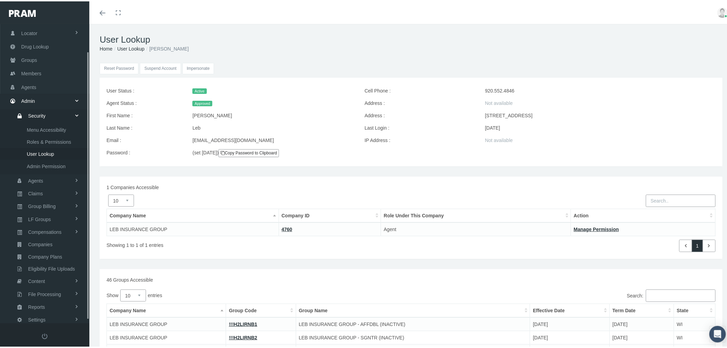
scroll to position [33, 0]
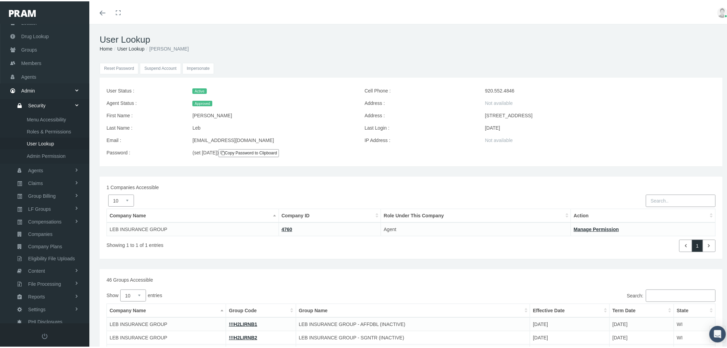
click at [199, 66] on input "Impersonate" at bounding box center [198, 66] width 32 height 11
